Goal: Submit feedback/report problem: Submit feedback/report problem

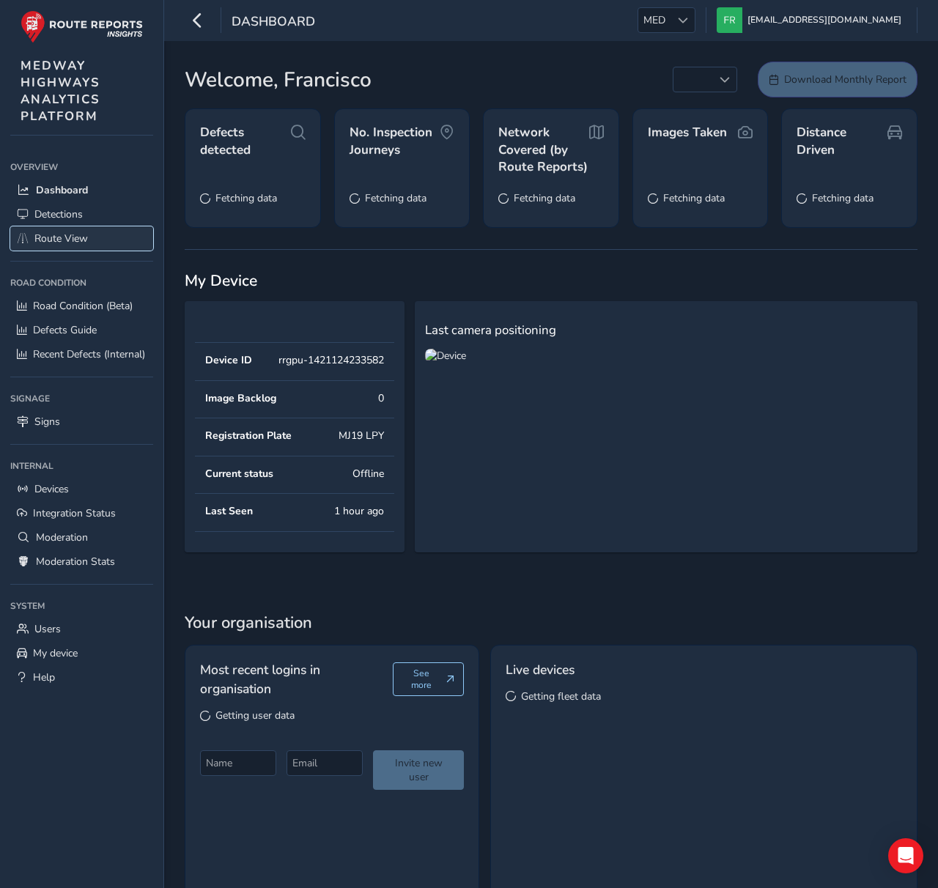
click at [108, 239] on link "Route View" at bounding box center [81, 238] width 143 height 24
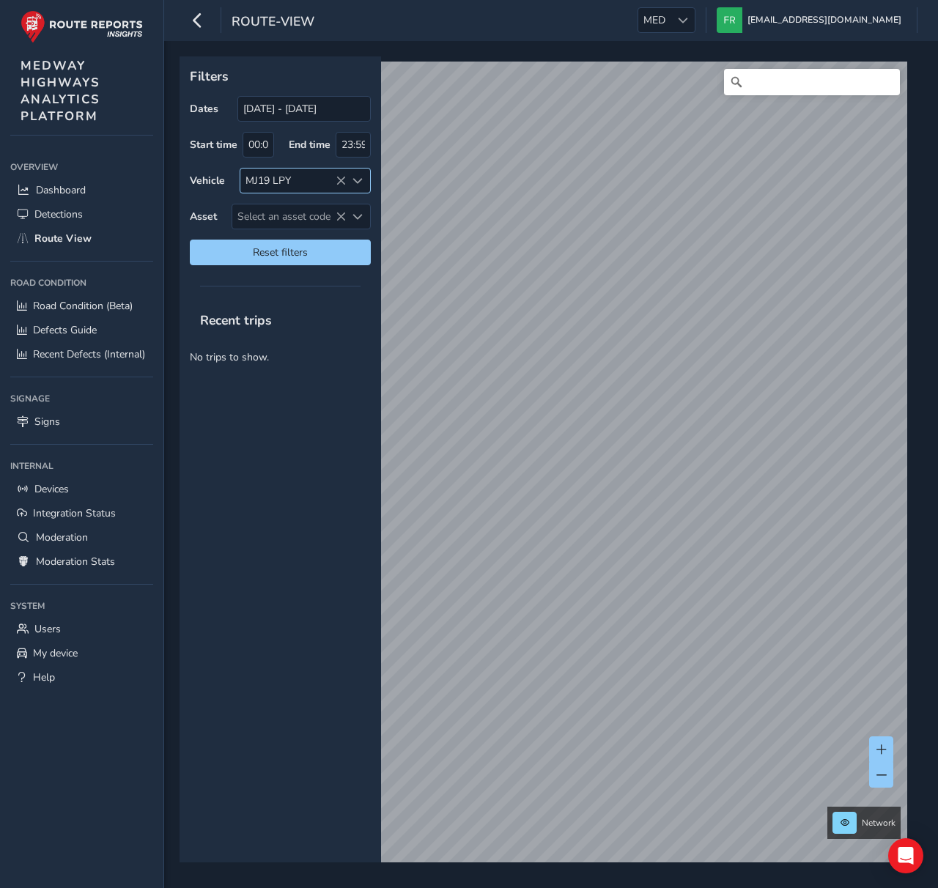
click at [341, 179] on icon at bounding box center [340, 181] width 10 height 10
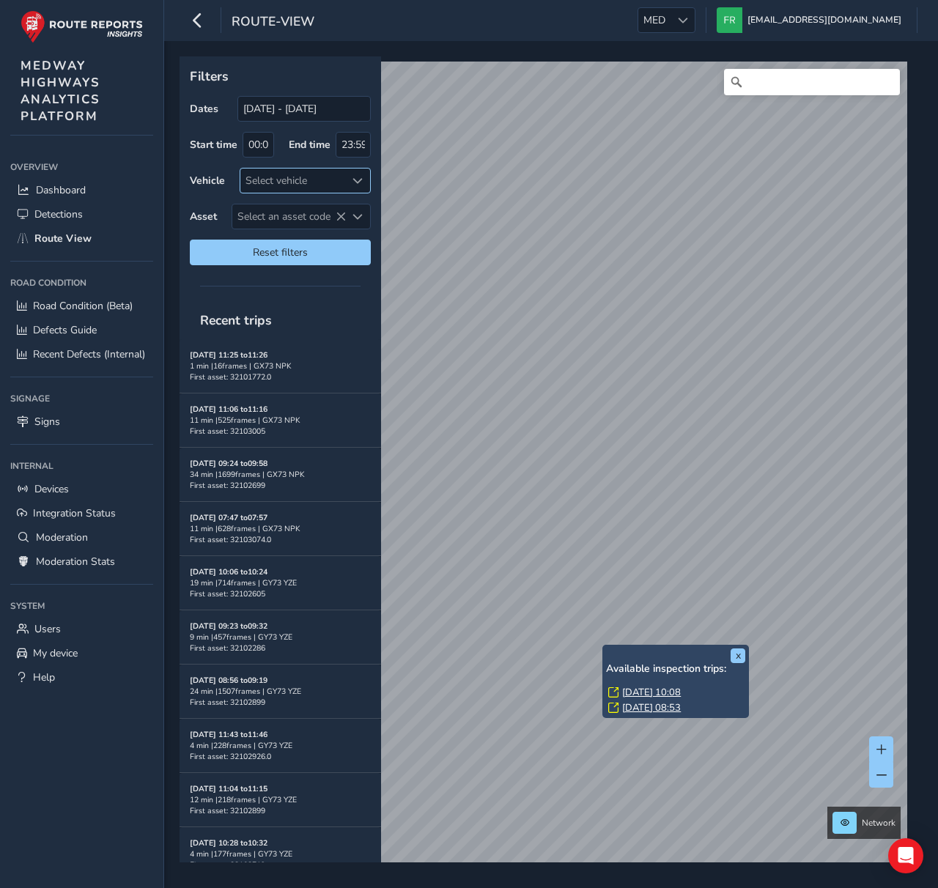
click at [628, 712] on link "[DATE] 08:53" at bounding box center [651, 707] width 59 height 13
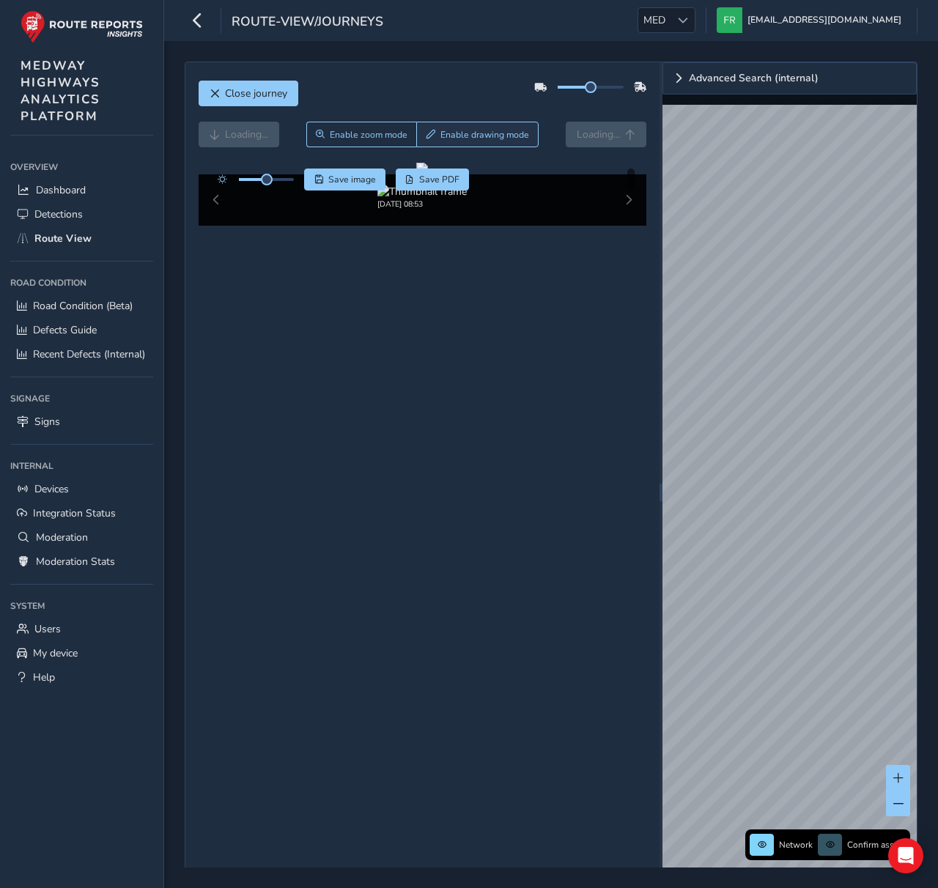
click at [508, 144] on div "Loading... Enable zoom mode Enable drawing mode Loading..." at bounding box center [422, 142] width 448 height 41
click at [508, 144] on button "Enable drawing mode" at bounding box center [477, 135] width 122 height 26
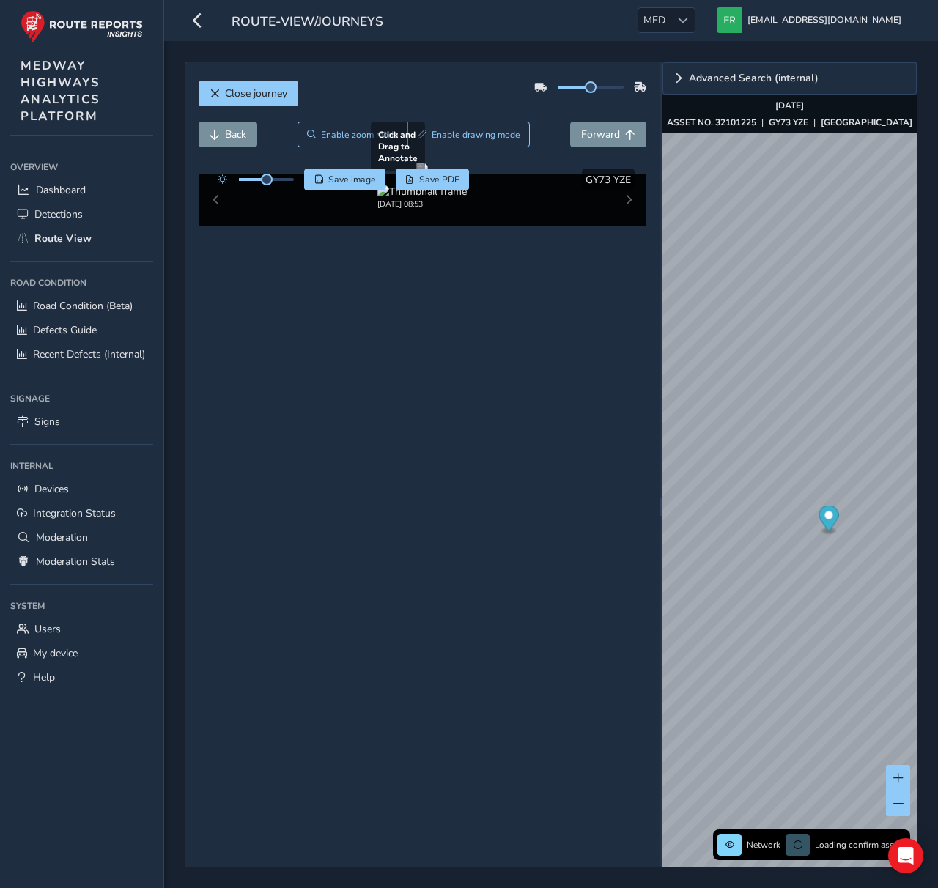
drag, startPoint x: 548, startPoint y: 366, endPoint x: 560, endPoint y: 381, distance: 18.8
click at [428, 174] on div at bounding box center [422, 169] width 12 height 12
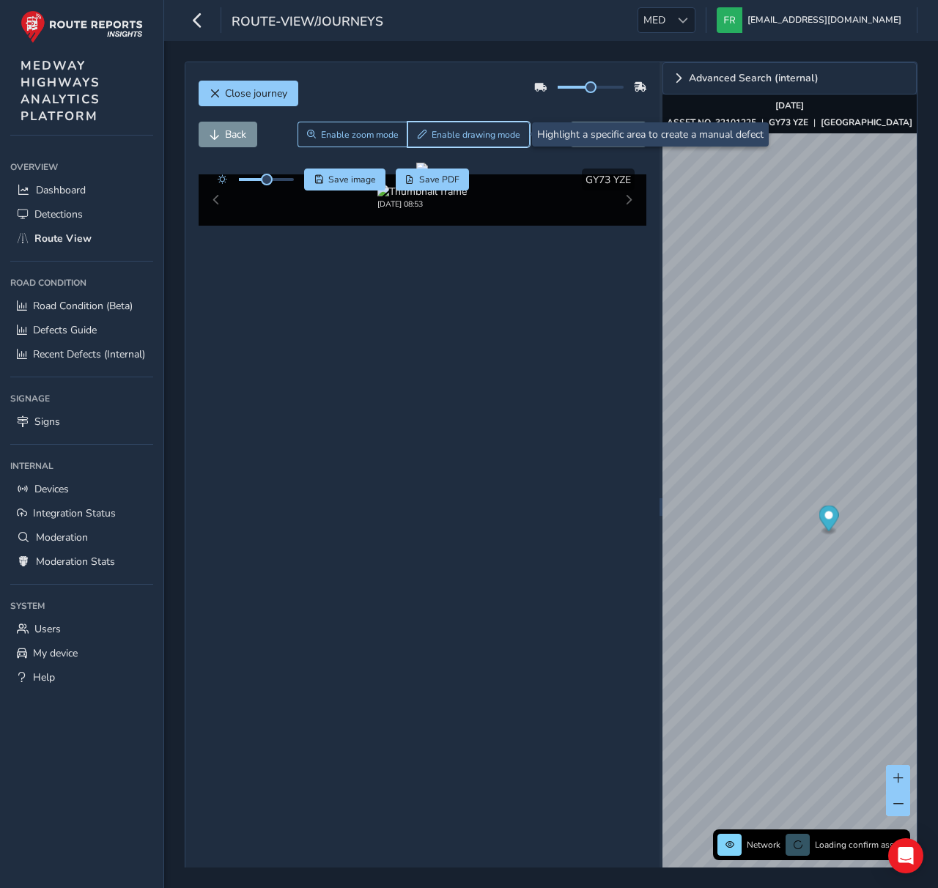
click at [459, 130] on span "Enable drawing mode" at bounding box center [475, 135] width 89 height 12
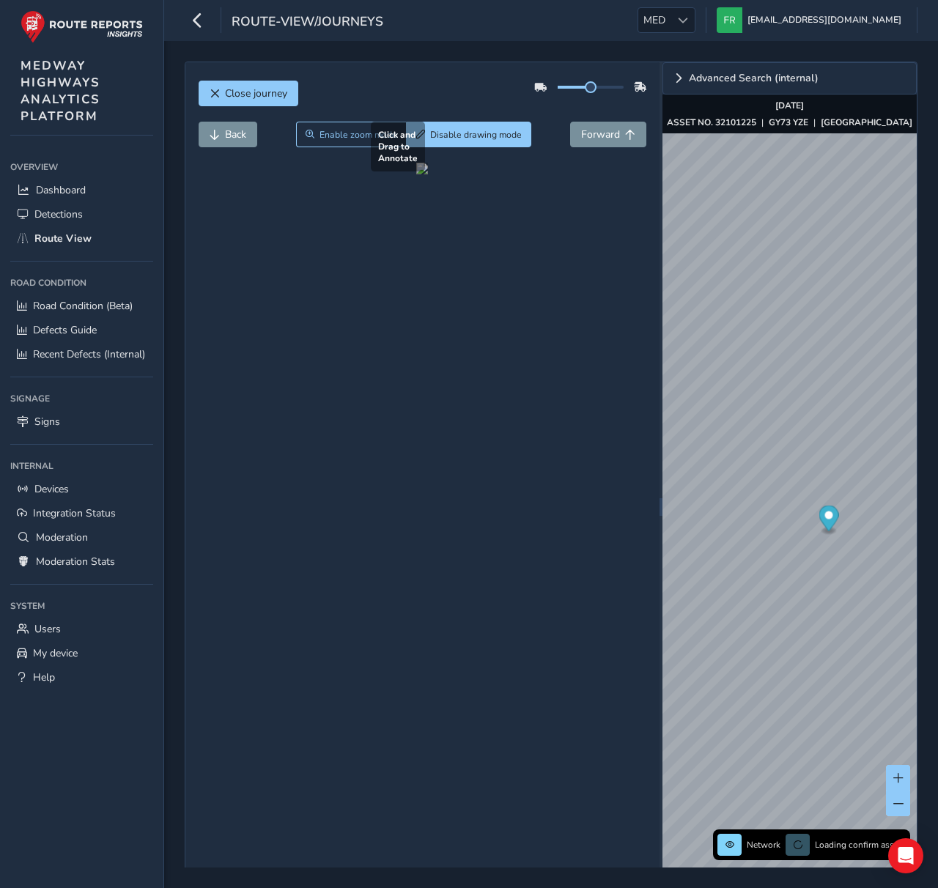
drag, startPoint x: 478, startPoint y: 327, endPoint x: 553, endPoint y: 382, distance: 93.2
click at [428, 174] on div at bounding box center [422, 169] width 12 height 12
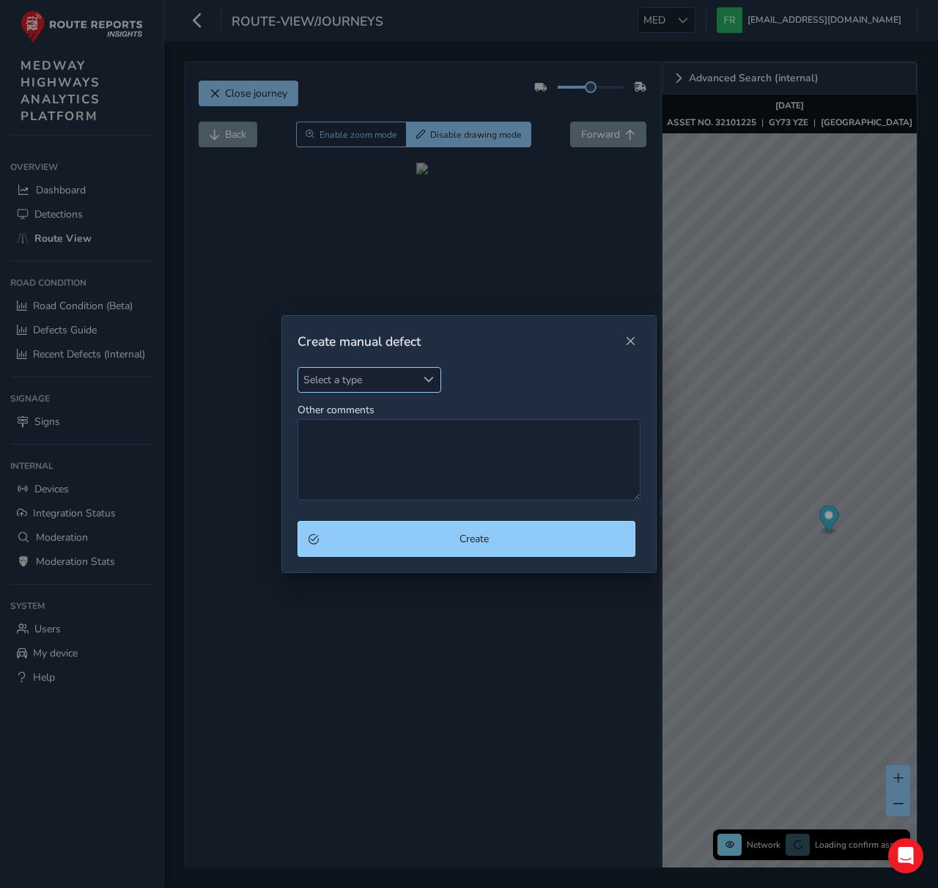
click at [372, 384] on span "Select a type" at bounding box center [357, 380] width 118 height 24
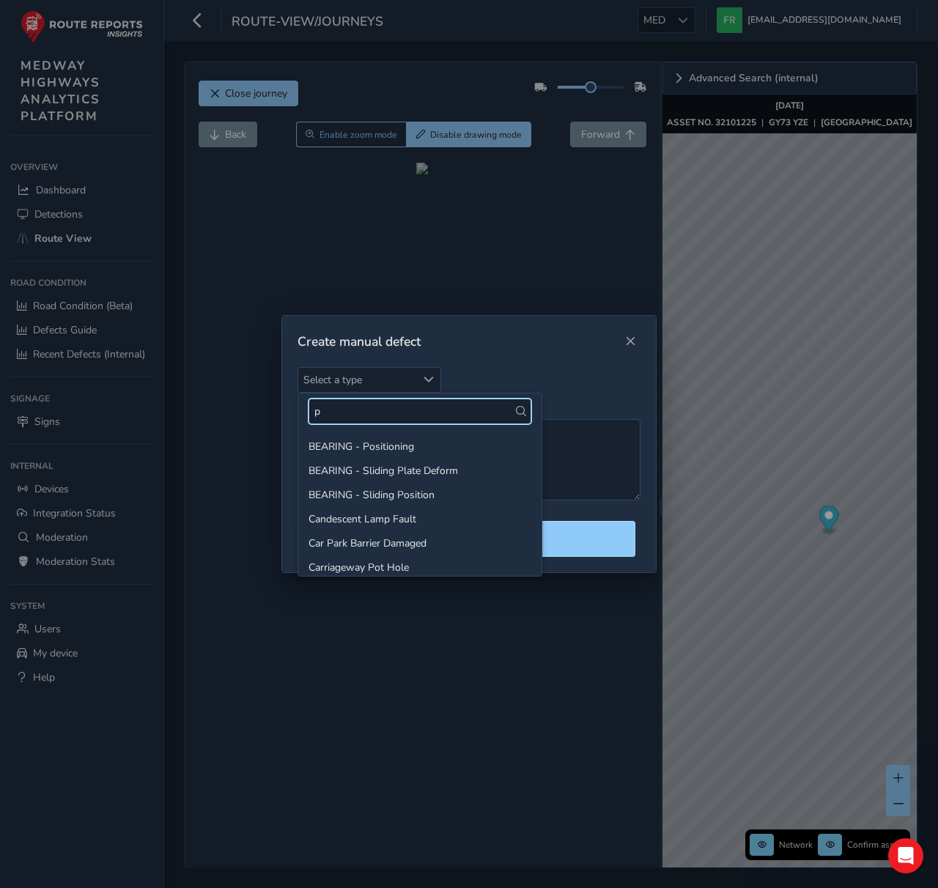
type input "po"
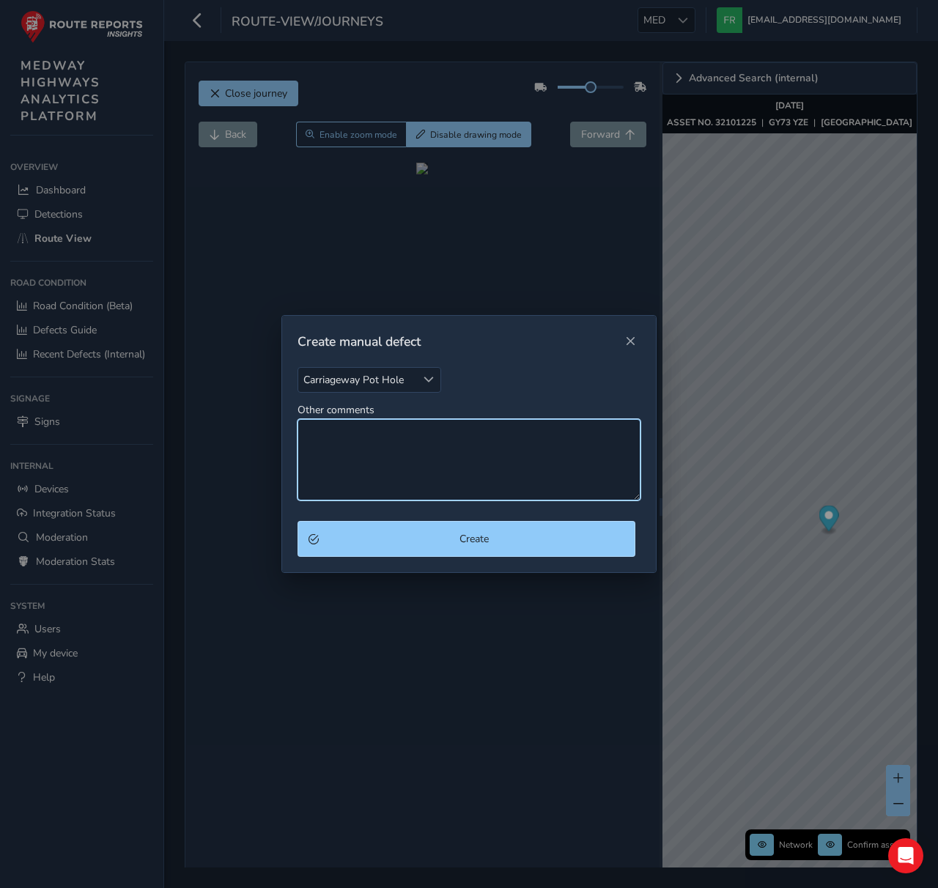
click at [398, 448] on textarea "Other comments" at bounding box center [468, 459] width 343 height 81
type textarea "This is a RR test."
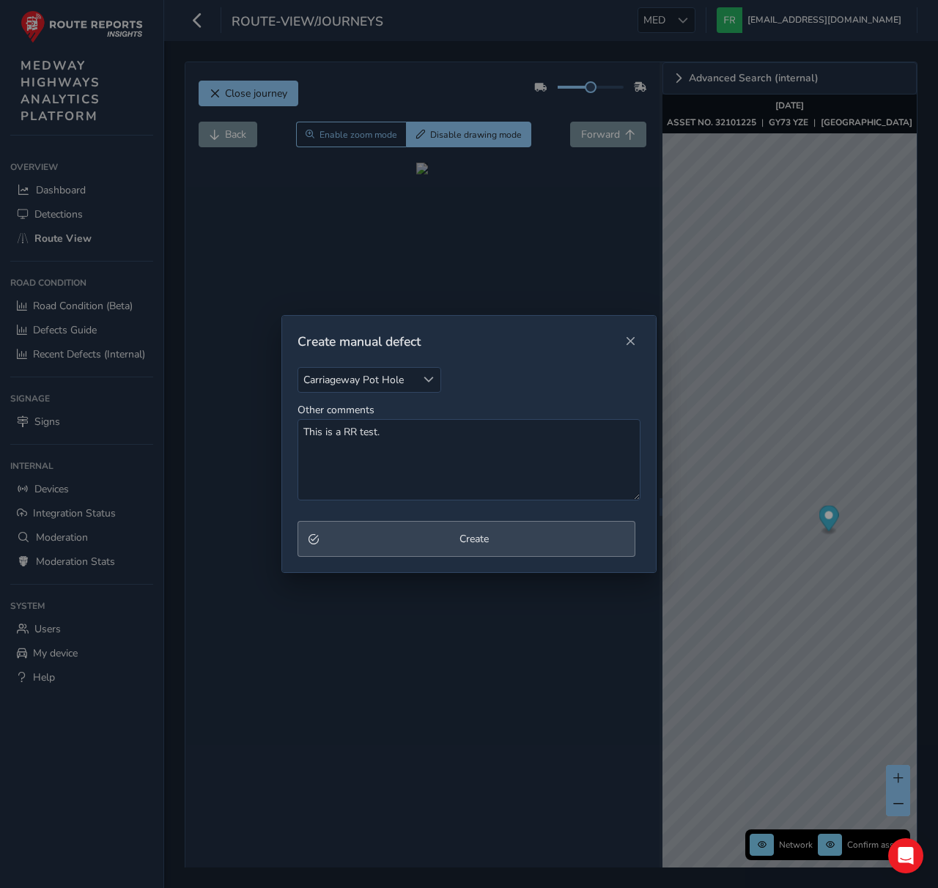
drag, startPoint x: 421, startPoint y: 518, endPoint x: 435, endPoint y: 552, distance: 36.5
click at [421, 518] on div "Carriageway Pot Hole Carriageway Pot Hole Other comments This is a RR test." at bounding box center [469, 444] width 374 height 155
click at [435, 552] on button "Create" at bounding box center [466, 539] width 338 height 36
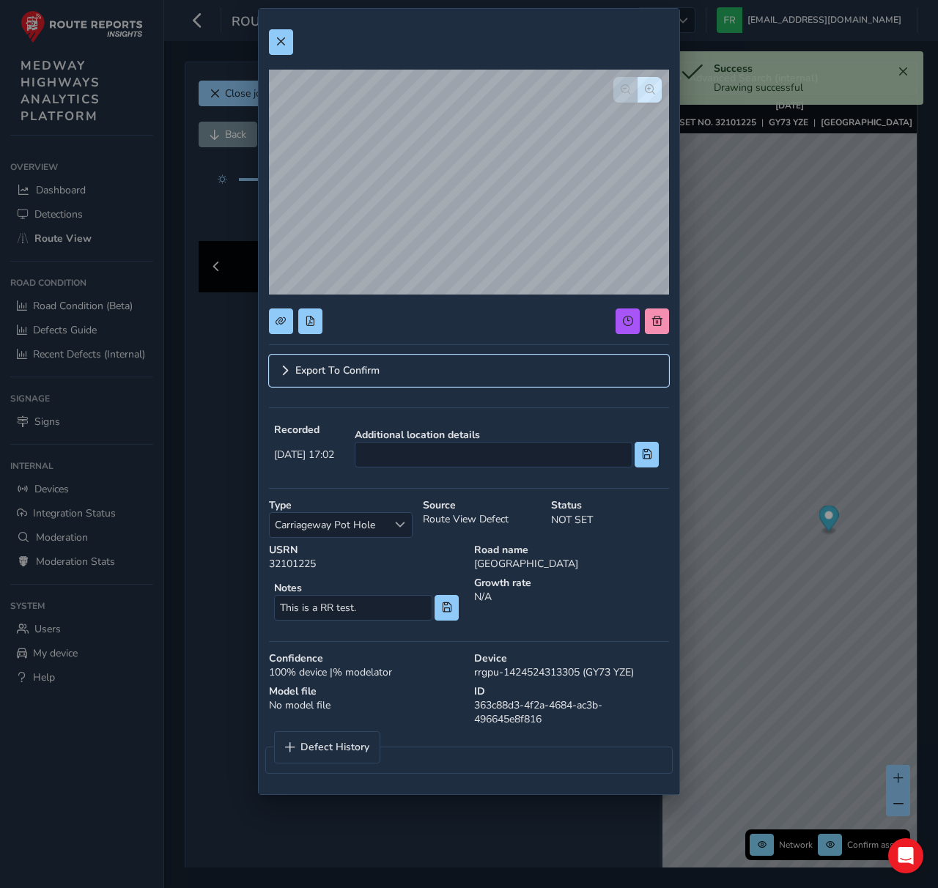
click at [428, 363] on link "Export To Confirm" at bounding box center [469, 371] width 400 height 32
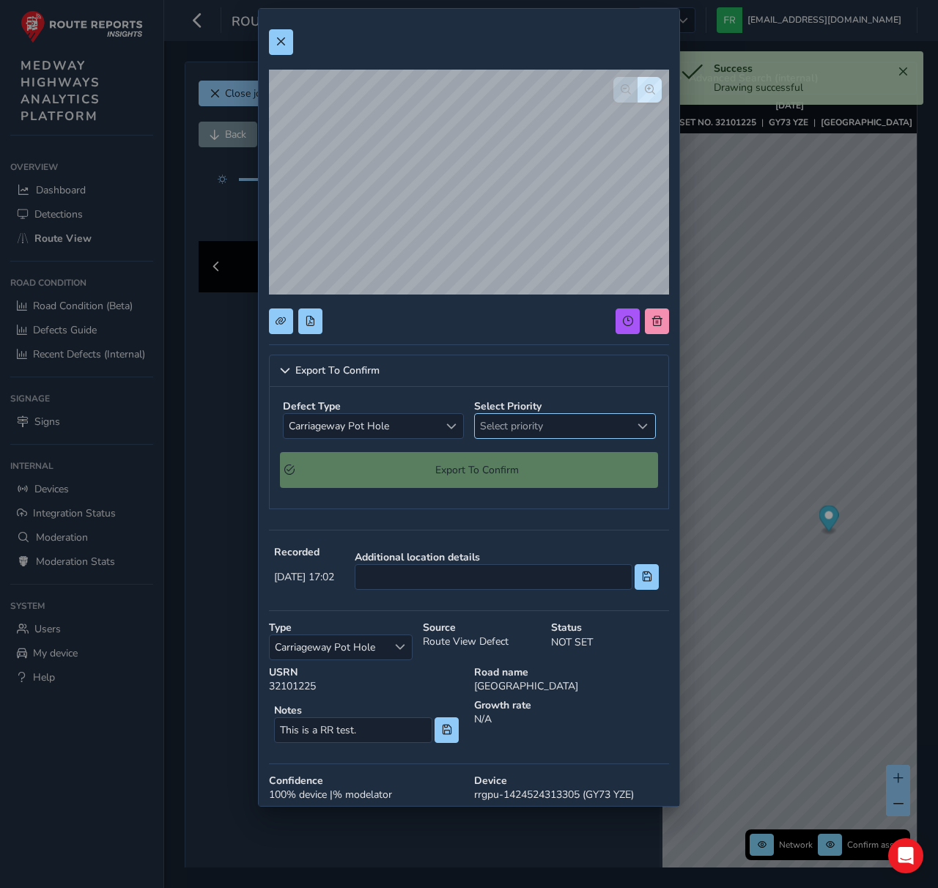
drag, startPoint x: 583, startPoint y: 424, endPoint x: 582, endPoint y: 437, distance: 13.3
click at [583, 424] on span "Select priority" at bounding box center [553, 426] width 156 height 24
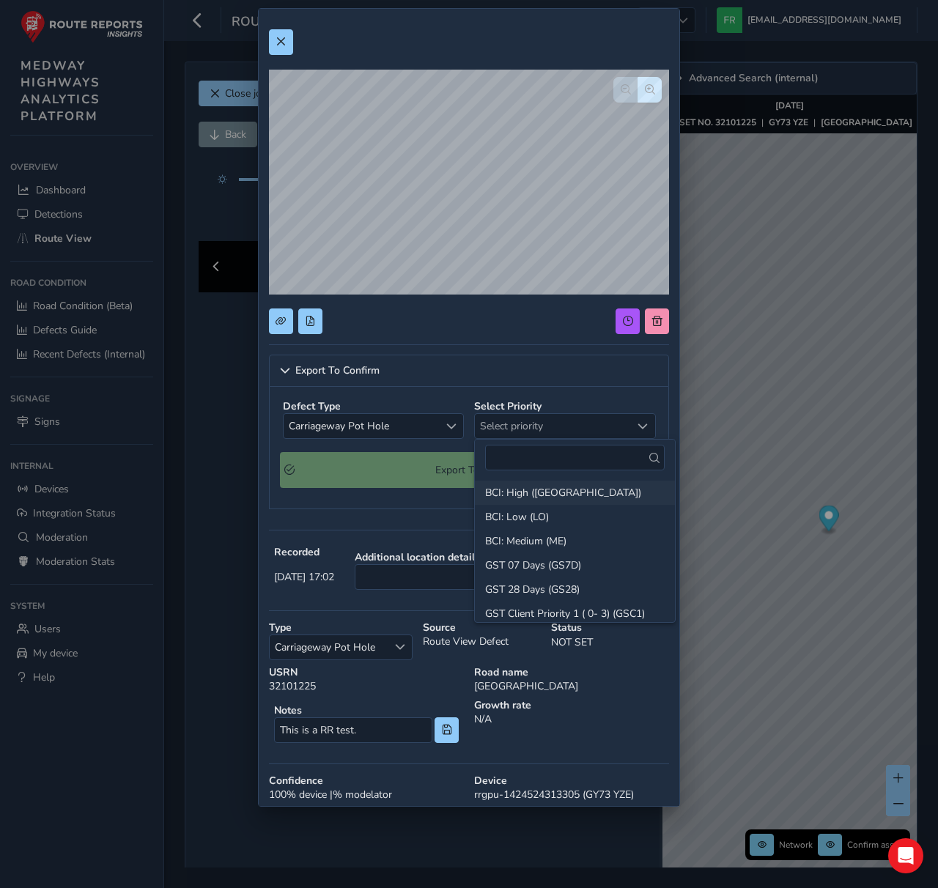
click at [564, 498] on li "BCI: High ([GEOGRAPHIC_DATA])" at bounding box center [575, 492] width 200 height 24
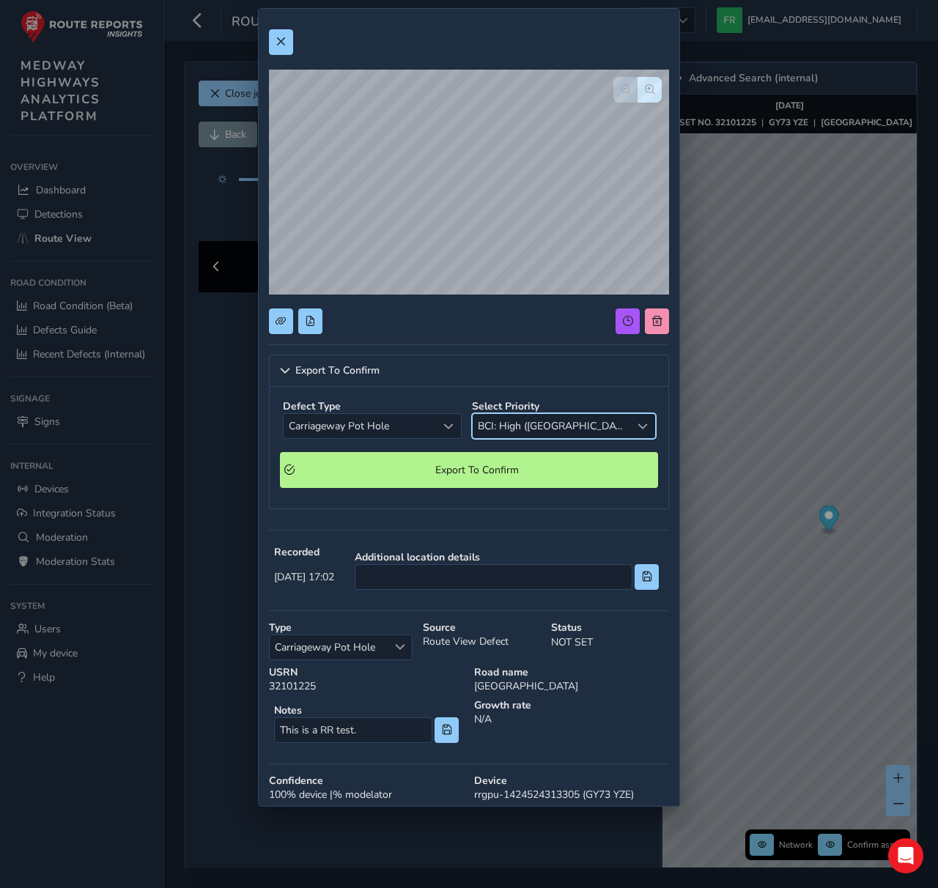
click at [536, 521] on div "Export To Confirm Defect Type Carriageway Pot Hole Carriageway Pot Hole Select …" at bounding box center [469, 463] width 400 height 888
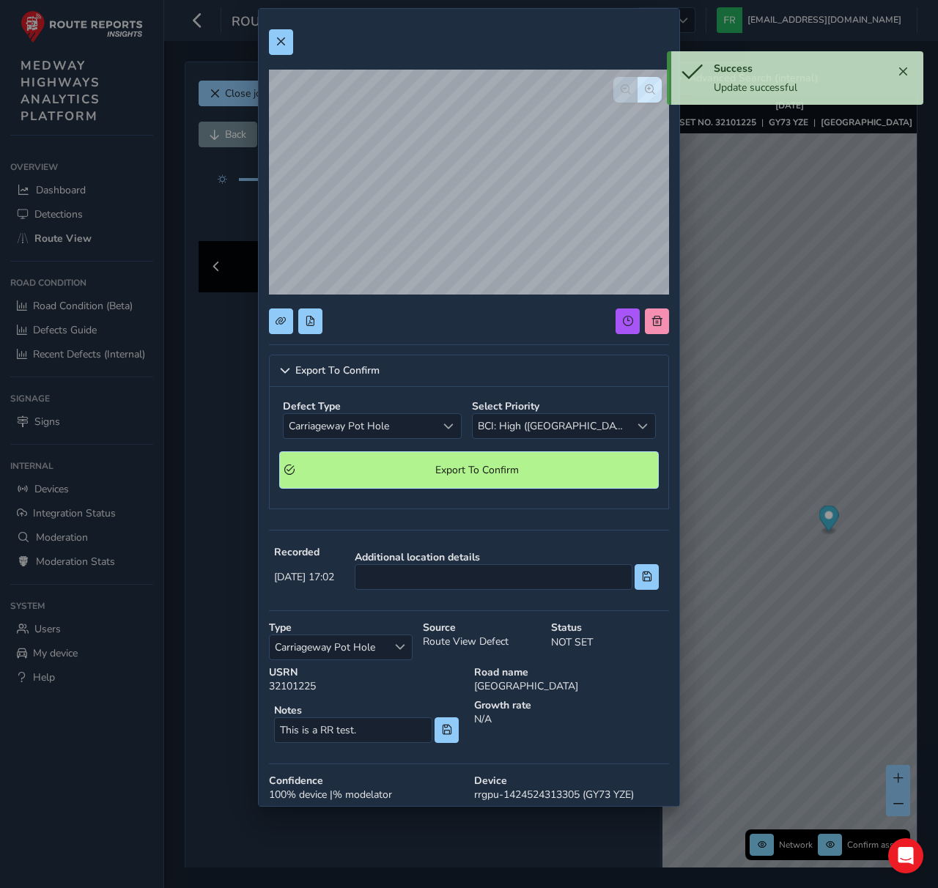
click at [505, 475] on span "Export To Confirm" at bounding box center [477, 470] width 354 height 14
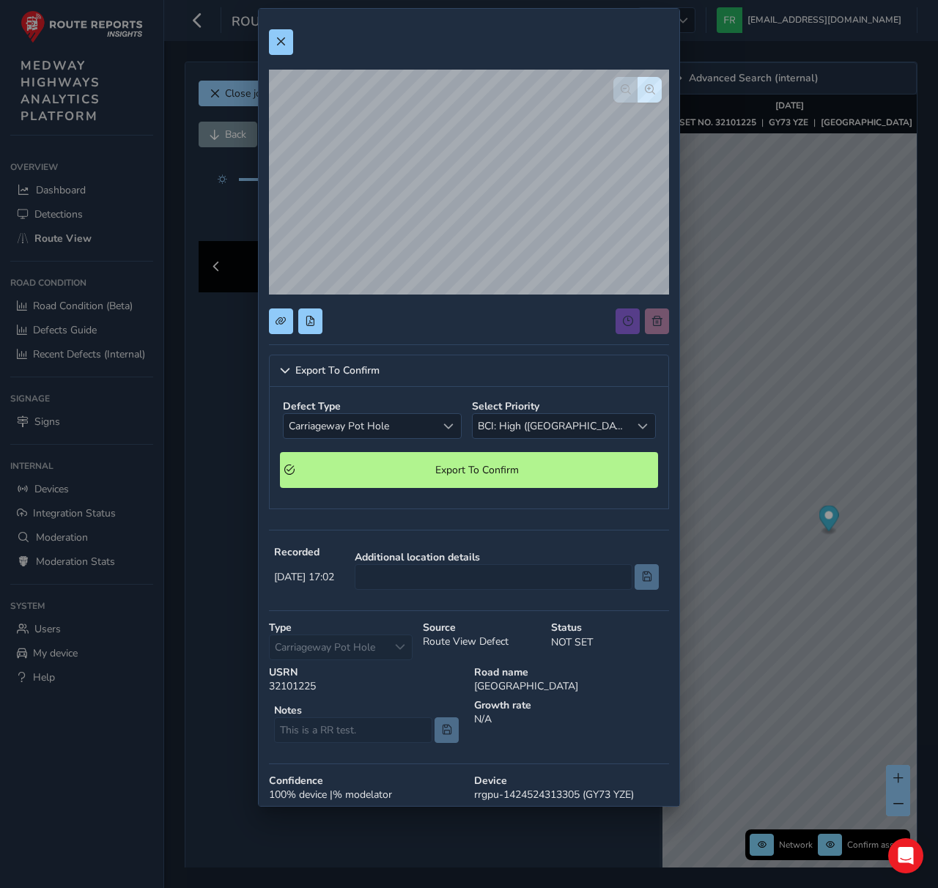
click at [494, 505] on div "Defect Type Carriageway Pot Hole Carriageway Pot Hole Select Priority BCI: High…" at bounding box center [469, 448] width 400 height 122
click at [420, 425] on span "Carriageway Pot Hole" at bounding box center [359, 426] width 153 height 24
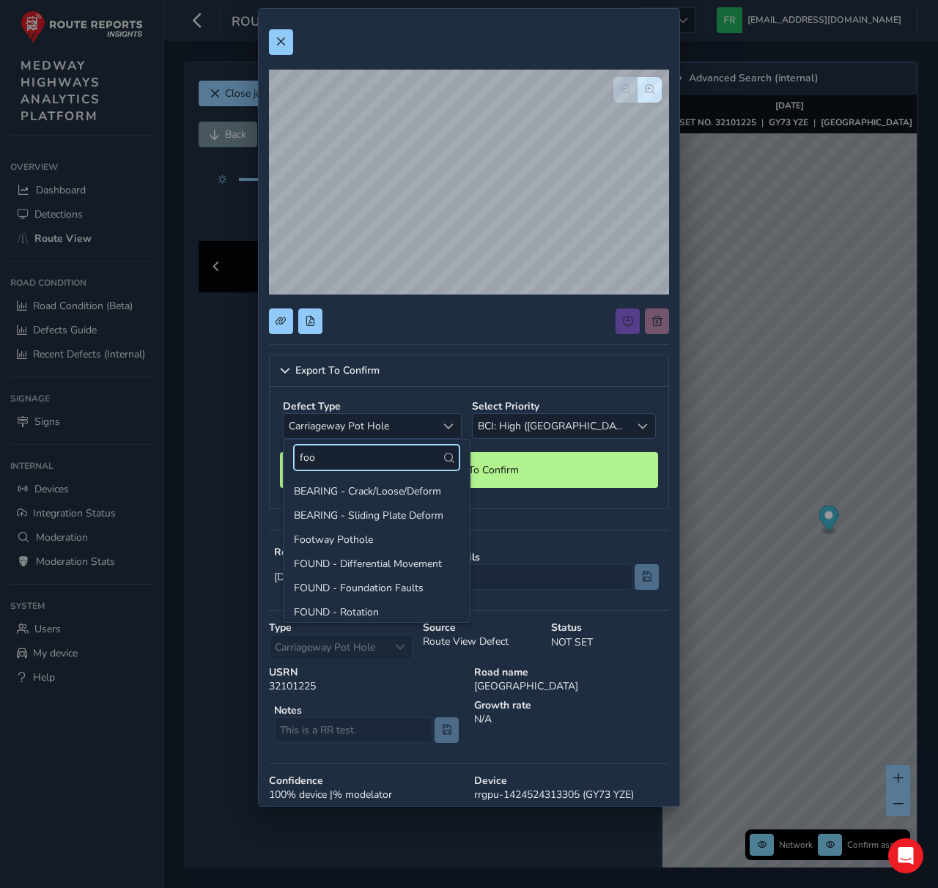
type input "foot"
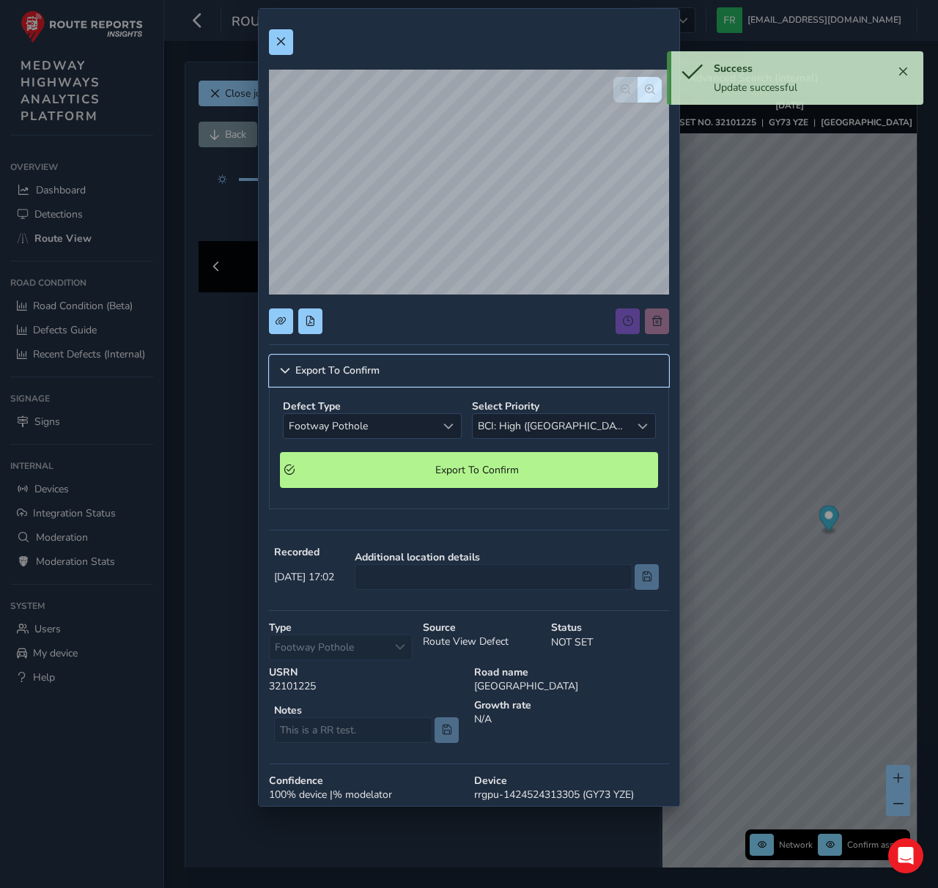
click at [373, 372] on span "Export To Confirm" at bounding box center [337, 371] width 84 height 10
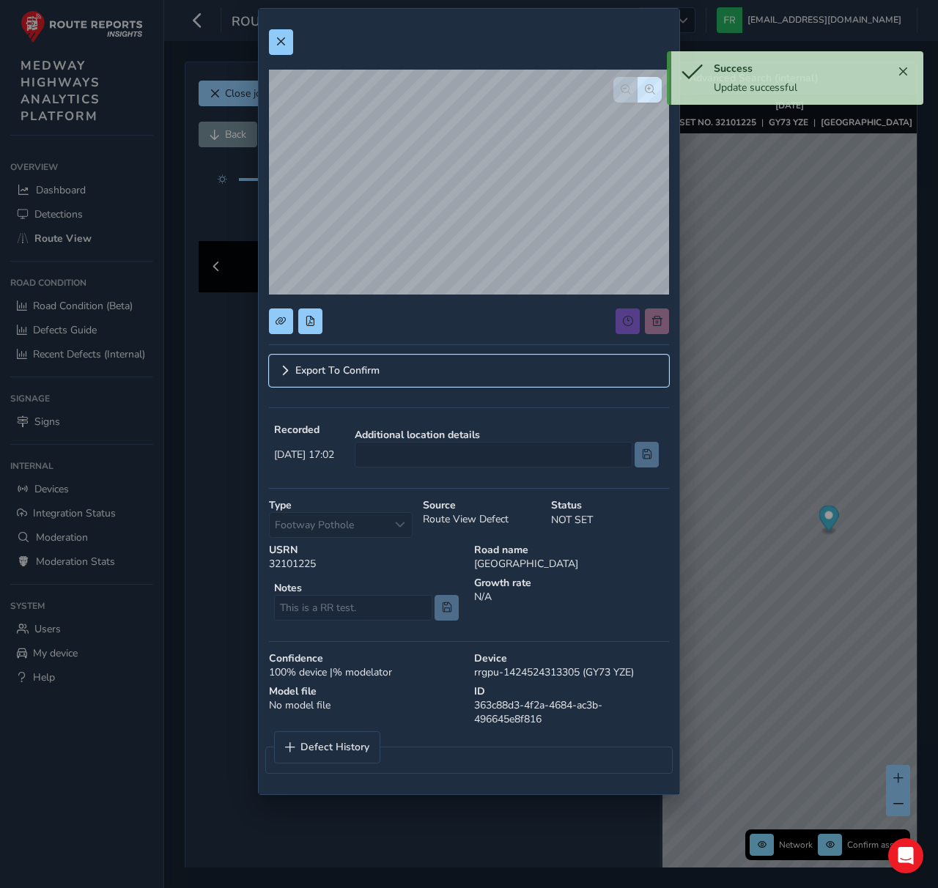
click at [373, 372] on span "Export To Confirm" at bounding box center [337, 371] width 84 height 10
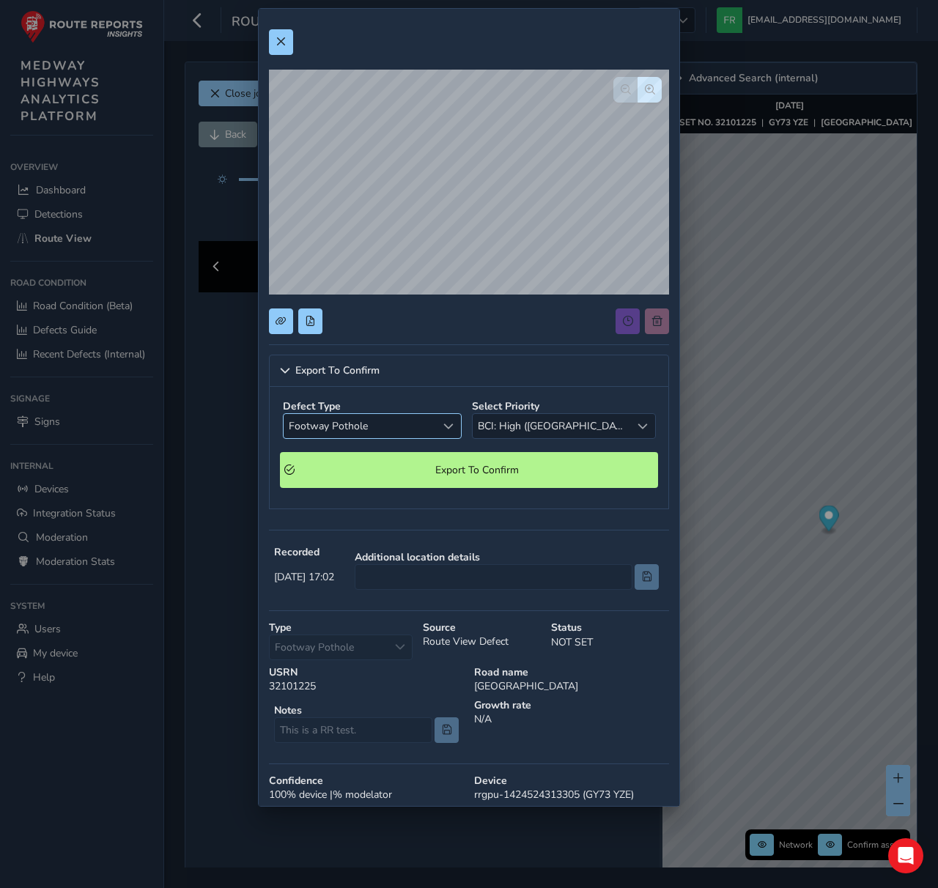
click at [363, 430] on span "Footway Pothole" at bounding box center [359, 426] width 153 height 24
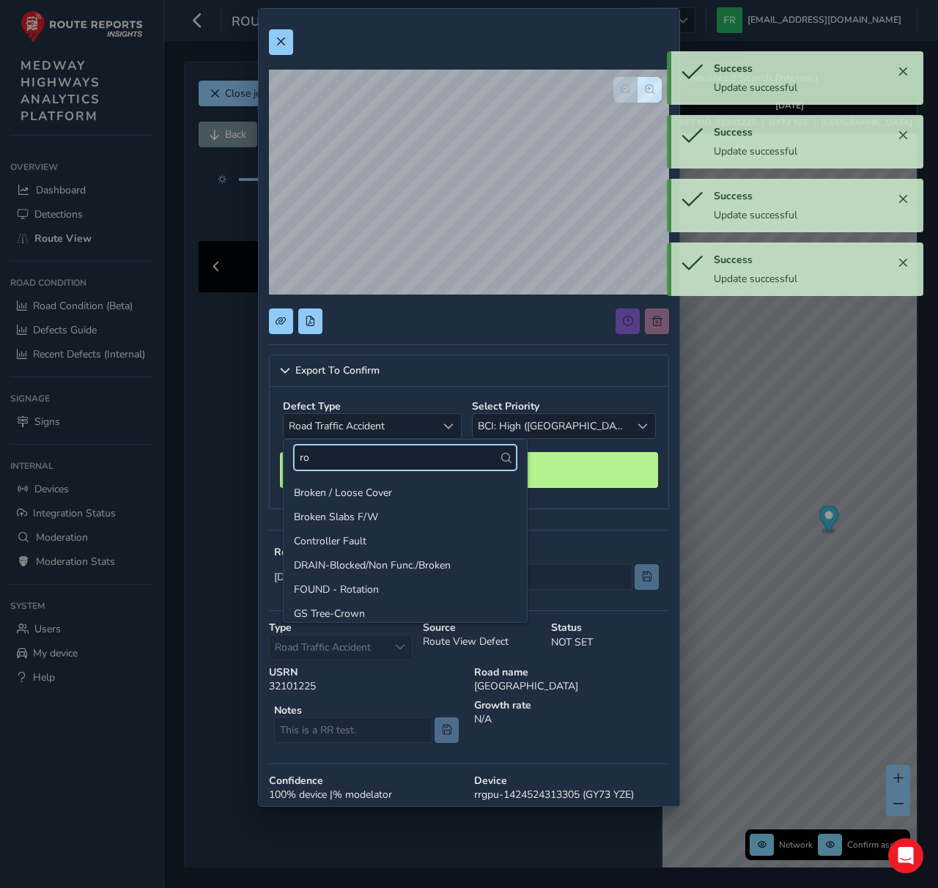
type input "r"
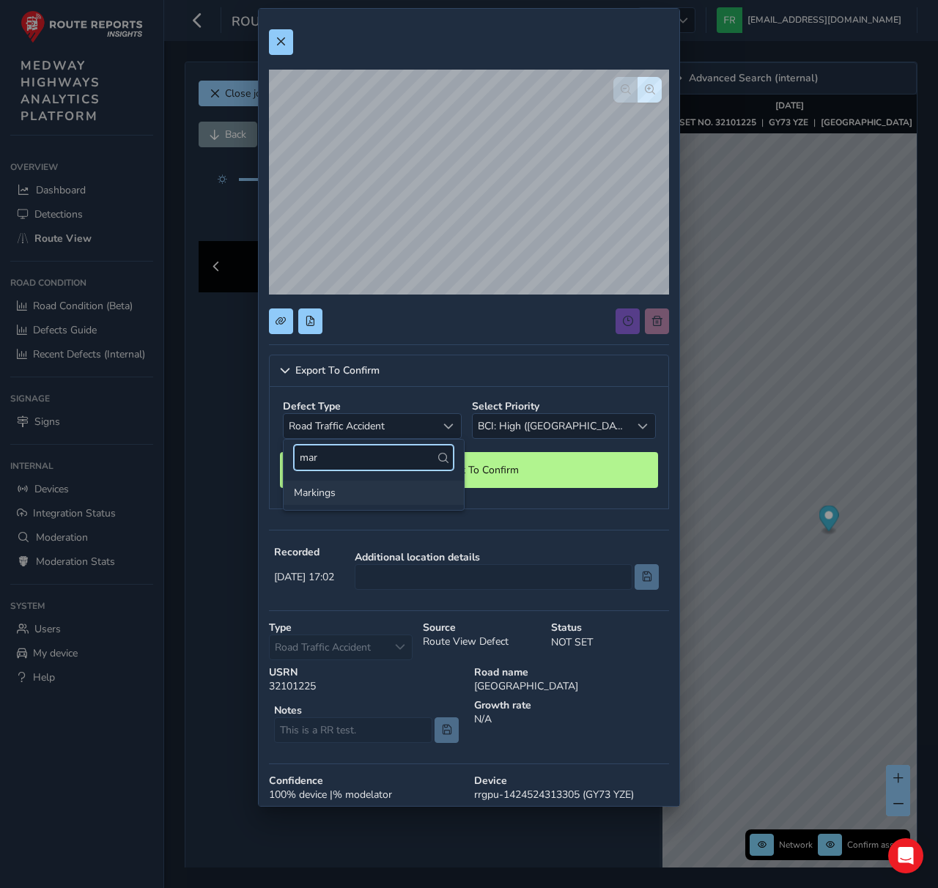
type input "mar"
click at [349, 490] on li "Markings" at bounding box center [373, 492] width 180 height 24
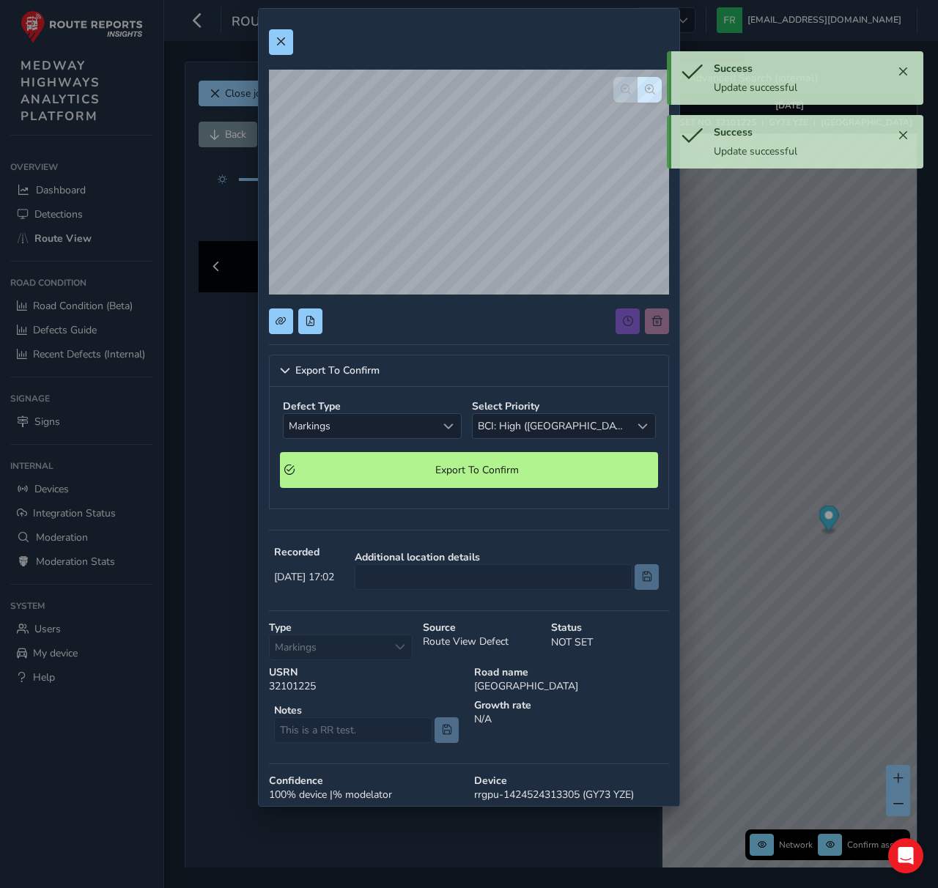
drag, startPoint x: 349, startPoint y: 552, endPoint x: 356, endPoint y: 468, distance: 84.6
click at [334, 552] on strong "Recorded" at bounding box center [304, 552] width 60 height 14
click at [363, 424] on span "Markings" at bounding box center [359, 426] width 153 height 24
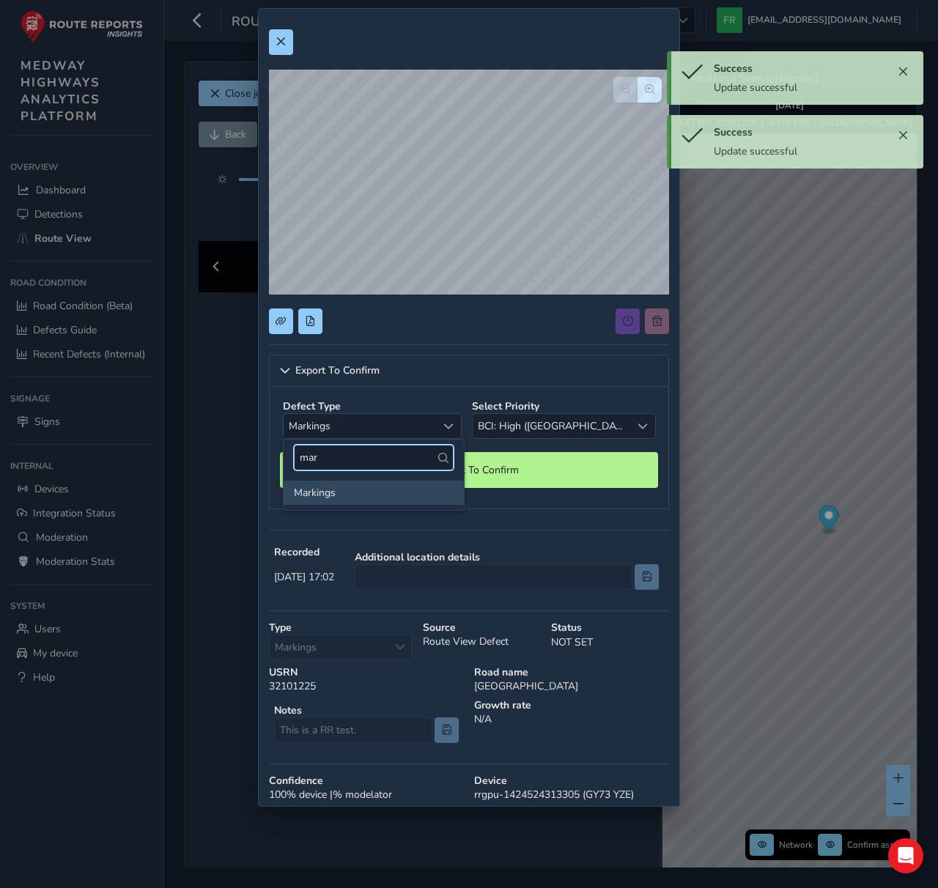
click at [420, 456] on input "mar" at bounding box center [374, 458] width 160 height 26
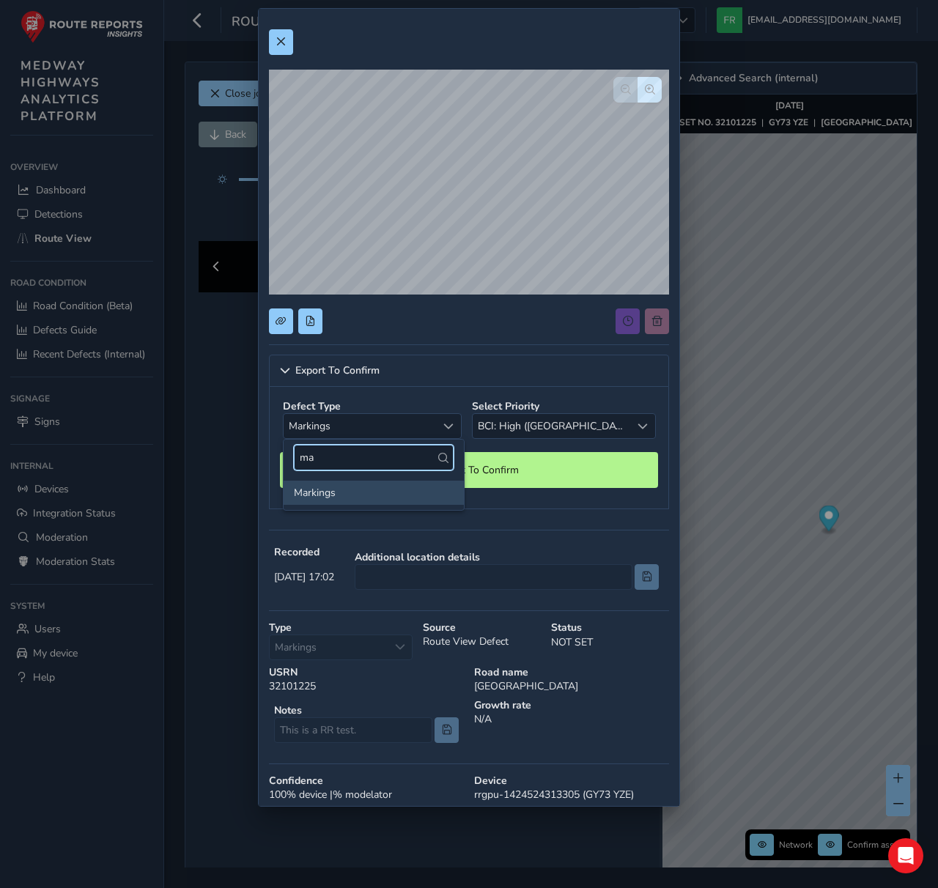
type input "m"
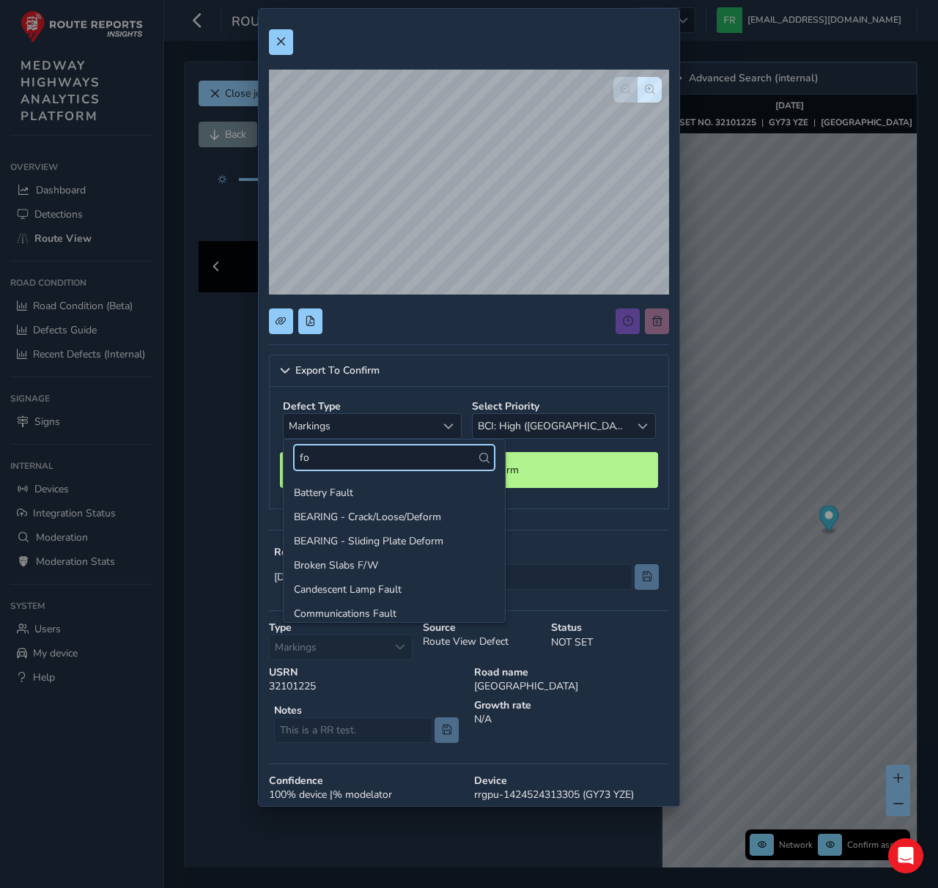
type input "foo"
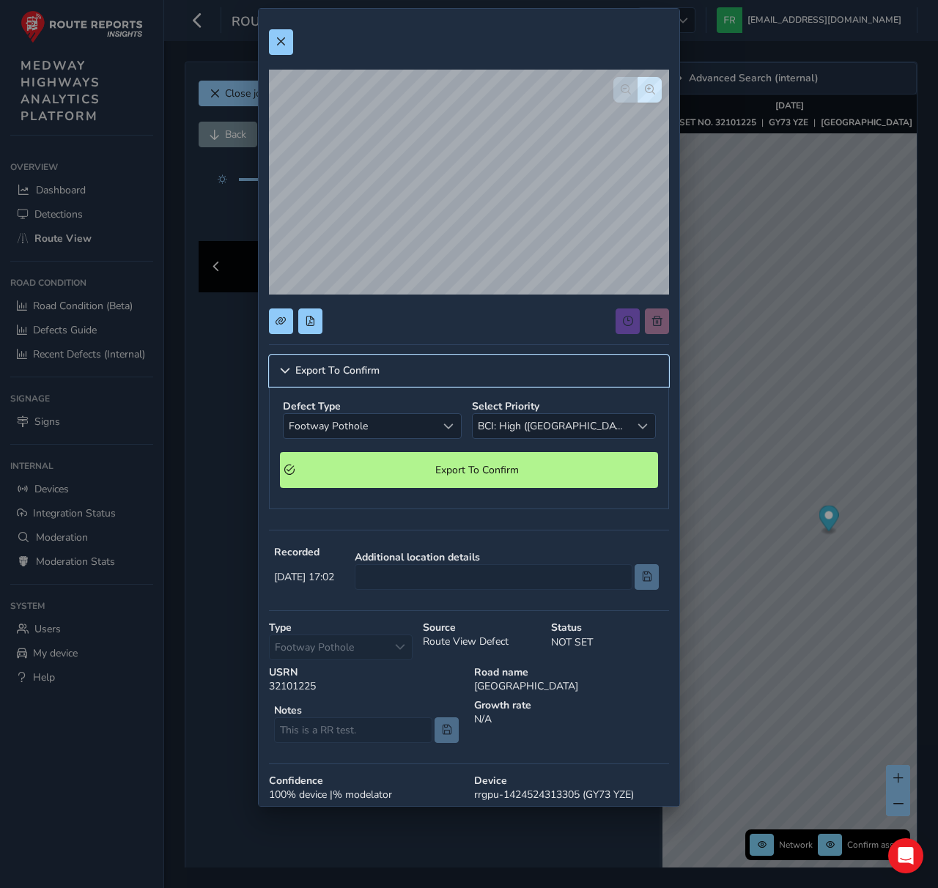
click at [369, 366] on span "Export To Confirm" at bounding box center [337, 371] width 84 height 10
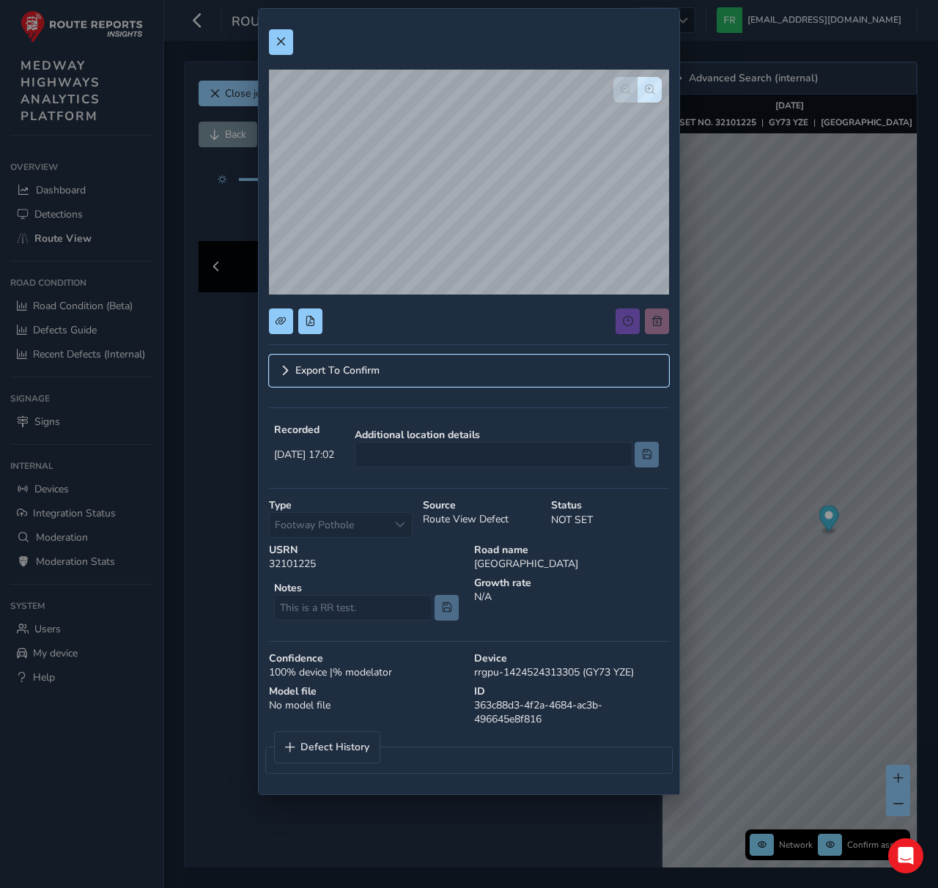
click at [369, 366] on span "Export To Confirm" at bounding box center [337, 371] width 84 height 10
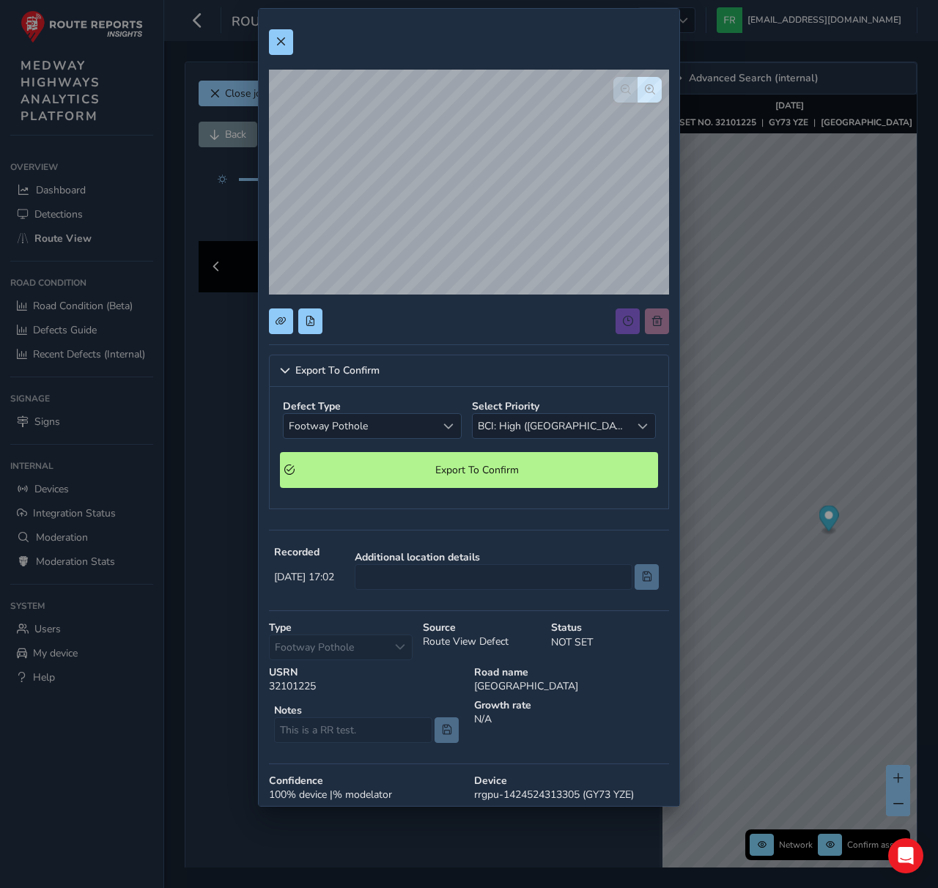
click at [522, 322] on div at bounding box center [469, 321] width 400 height 26
